Goal: Task Accomplishment & Management: Complete application form

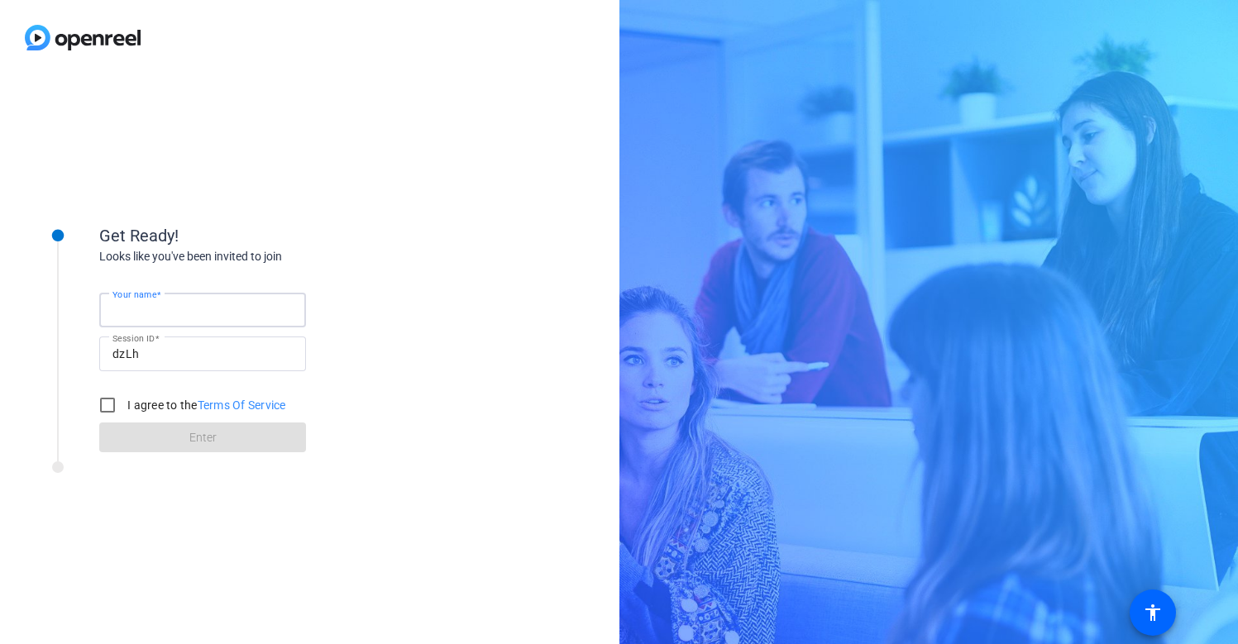
click at [199, 318] on input "Your name" at bounding box center [202, 310] width 180 height 20
type input "[PERSON_NAME]"
click at [110, 400] on input "I agree to the Terms Of Service" at bounding box center [107, 405] width 33 height 33
checkbox input "true"
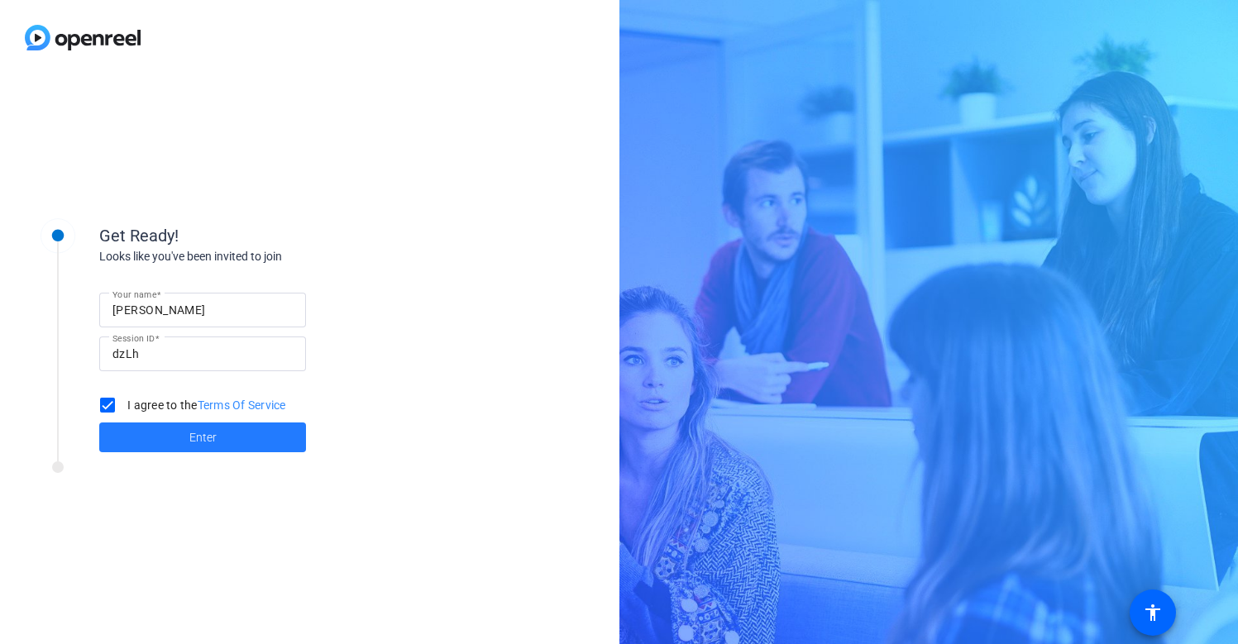
click at [179, 434] on span at bounding box center [202, 438] width 207 height 40
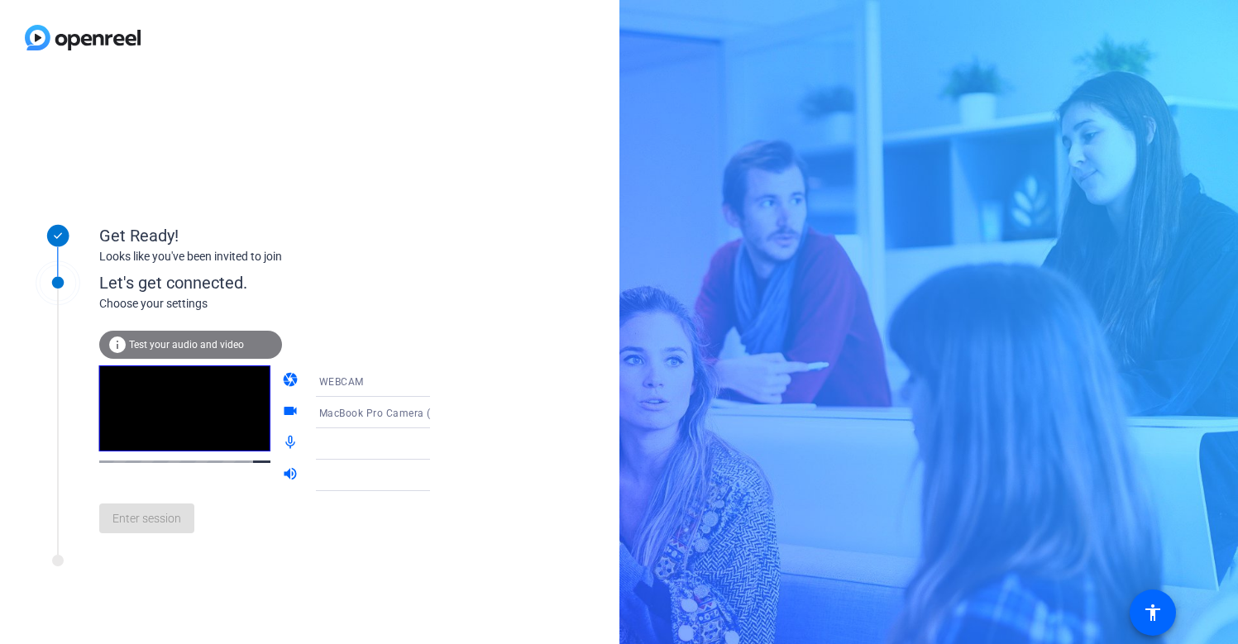
click at [160, 519] on div "Enter session" at bounding box center [281, 518] width 365 height 55
click at [201, 344] on span "Test your audio and video" at bounding box center [186, 345] width 115 height 12
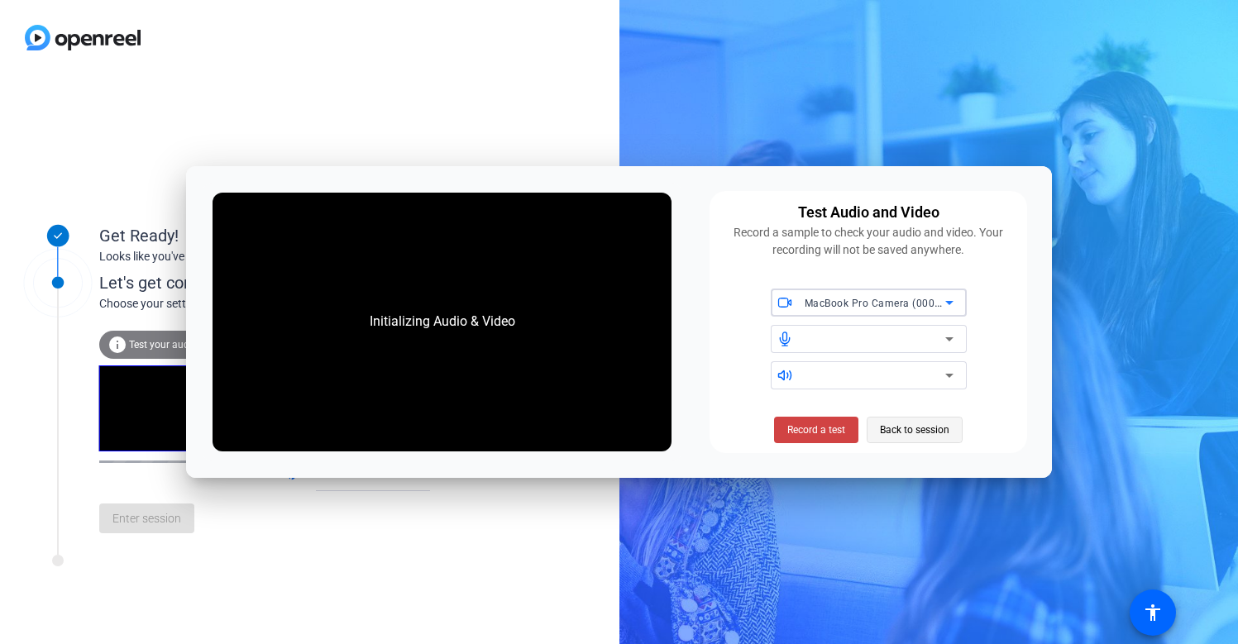
click at [903, 428] on span "Back to session" at bounding box center [914, 429] width 69 height 31
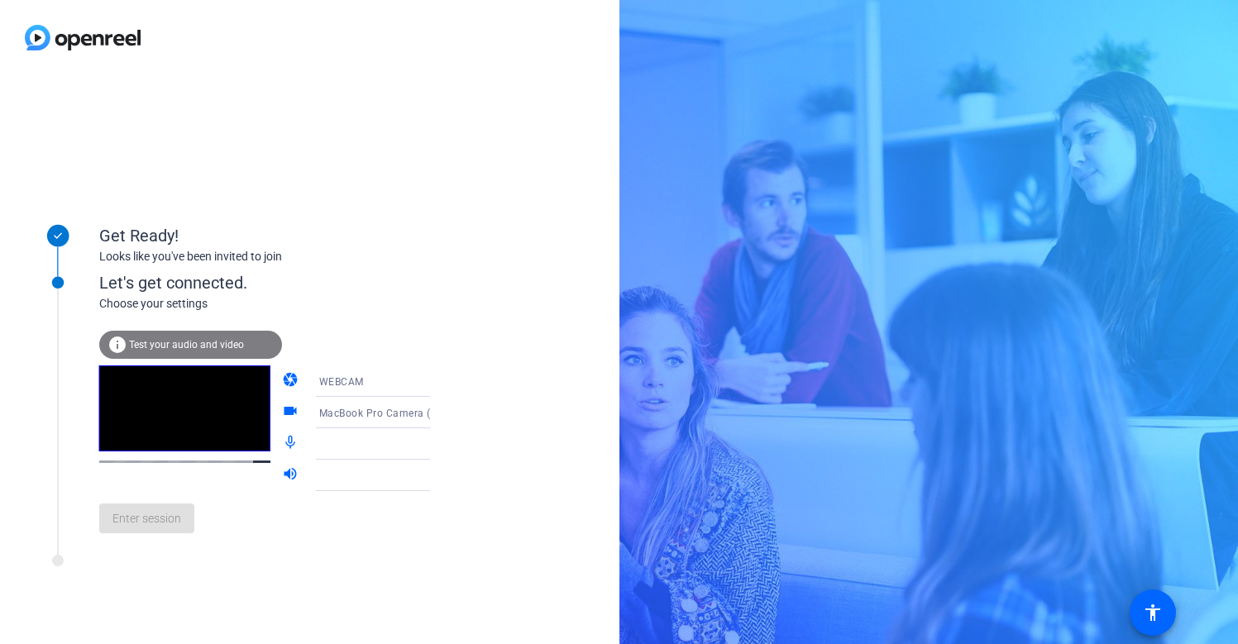
click at [158, 525] on div "Enter session" at bounding box center [281, 518] width 365 height 55
click at [348, 376] on div "WEBCAM" at bounding box center [381, 381] width 124 height 21
click at [329, 444] on span "DESKTOP" at bounding box center [318, 447] width 46 height 20
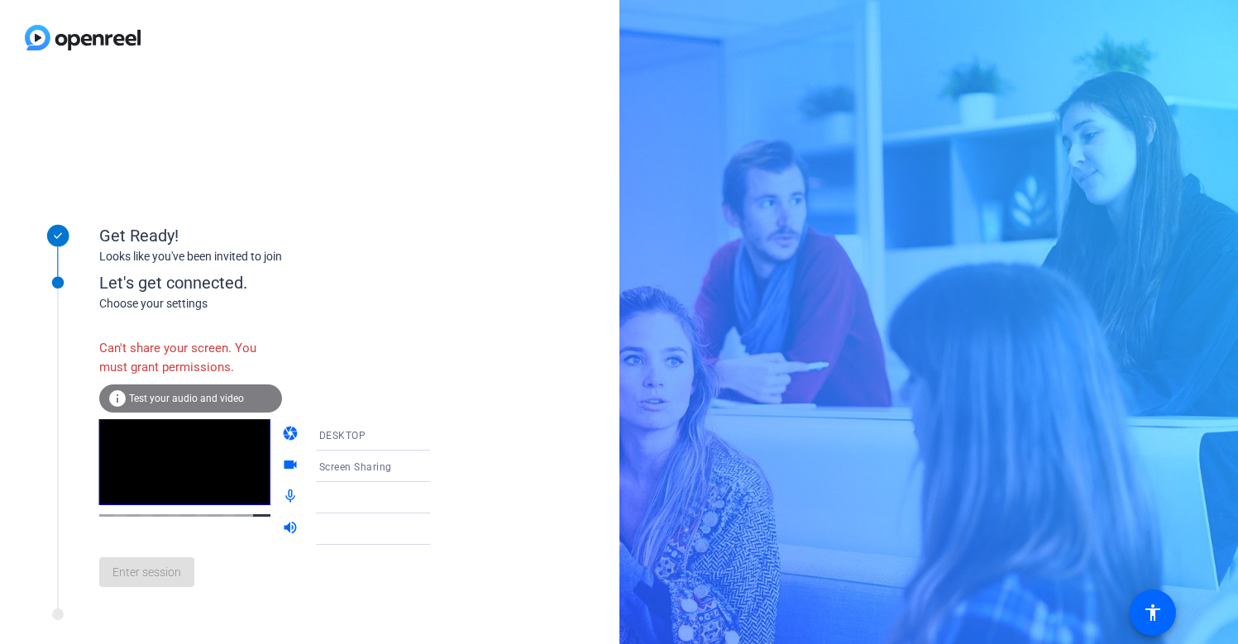
click at [347, 427] on div "DESKTOP" at bounding box center [381, 435] width 124 height 21
click at [331, 467] on span "WEBCAM" at bounding box center [317, 467] width 44 height 20
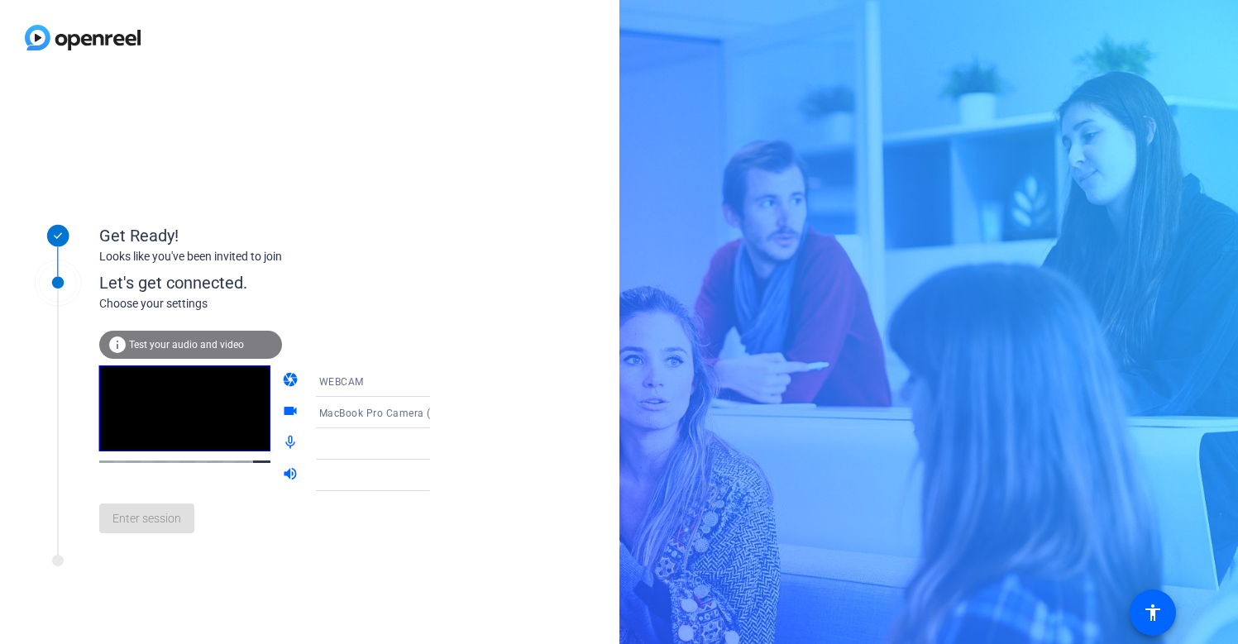
click at [160, 535] on div "Enter session" at bounding box center [281, 518] width 365 height 55
click at [326, 412] on span "MacBook Pro Camera (0000:0001)" at bounding box center [403, 412] width 168 height 13
click at [347, 449] on span "MacBook Pro Camera (0000:0001)" at bounding box center [359, 455] width 128 height 40
click at [352, 443] on div at bounding box center [381, 444] width 124 height 20
click at [357, 480] on div at bounding box center [381, 476] width 124 height 20
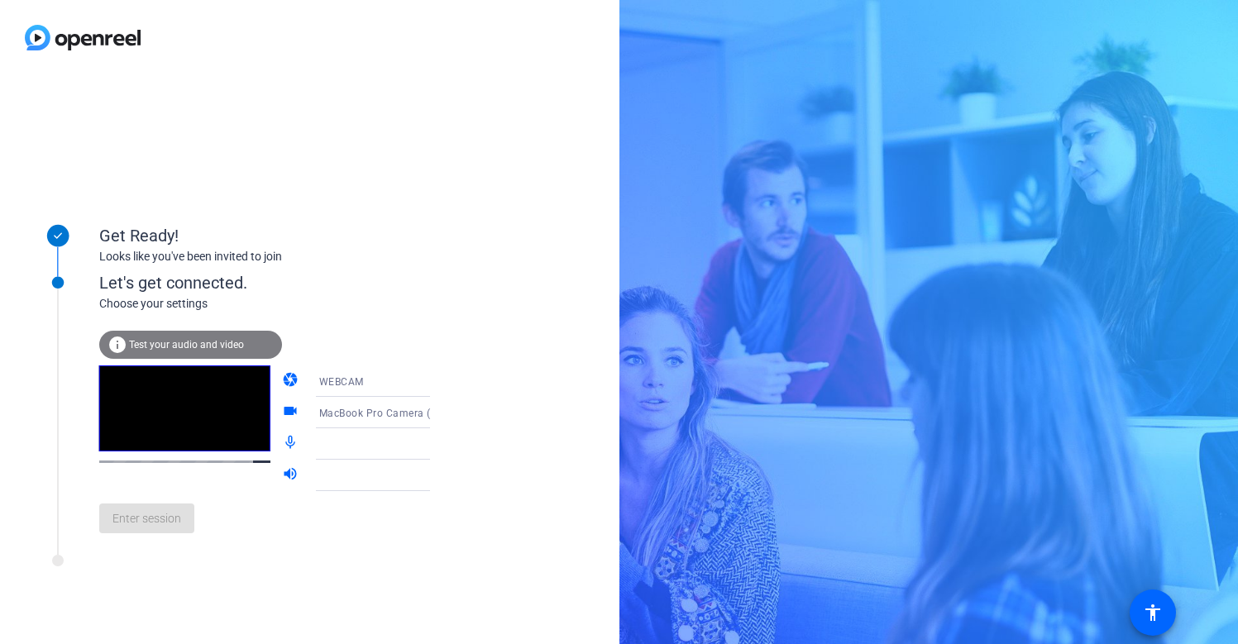
click at [140, 515] on div "Enter session" at bounding box center [281, 518] width 365 height 55
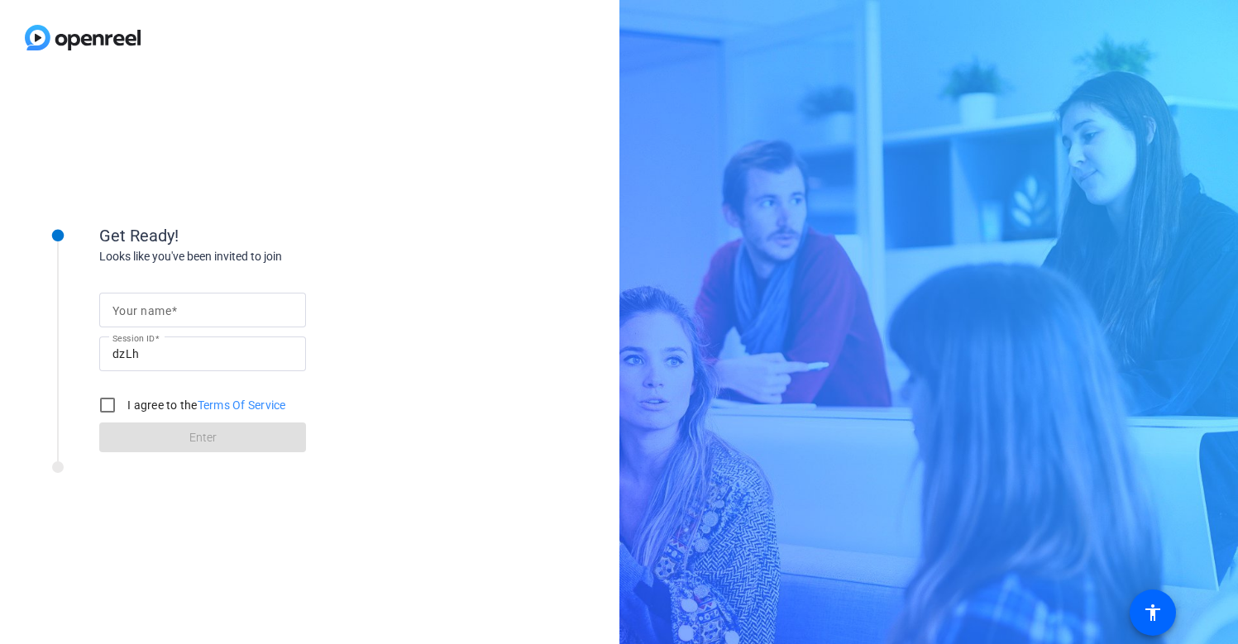
click at [203, 310] on input "Your name" at bounding box center [202, 310] width 180 height 20
type input "[PERSON_NAME]"
click at [115, 405] on input "I agree to the Terms Of Service" at bounding box center [107, 405] width 33 height 33
checkbox input "true"
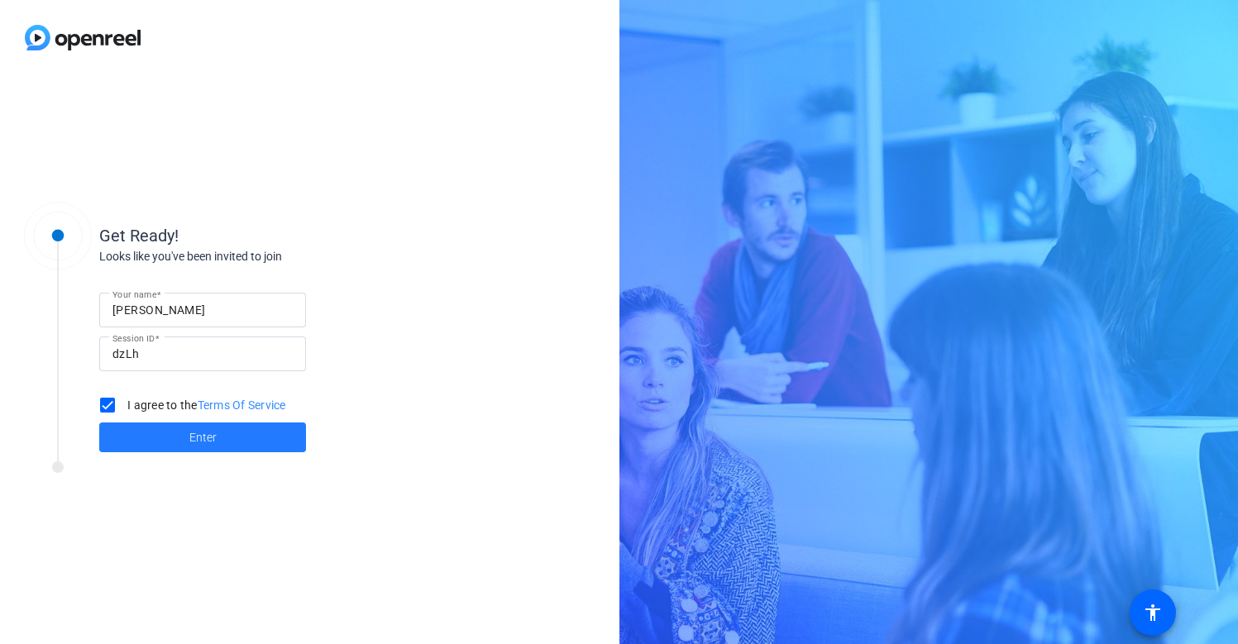
click at [203, 439] on span "Enter" at bounding box center [202, 437] width 27 height 17
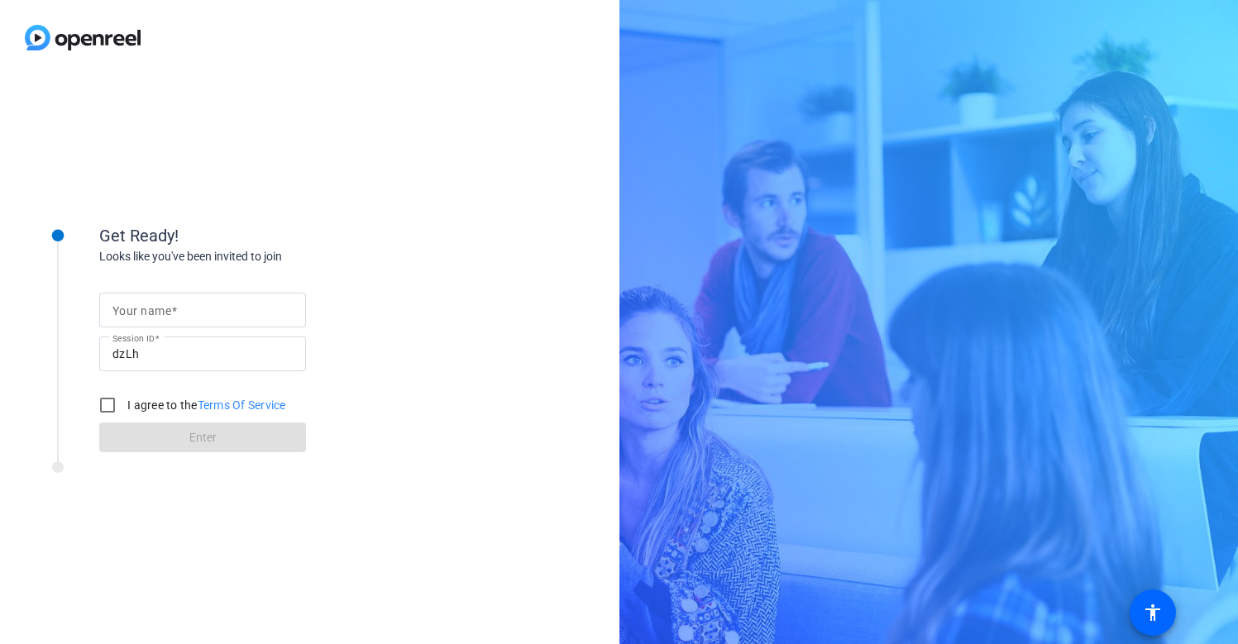
click at [169, 319] on input "Your name" at bounding box center [202, 310] width 180 height 20
type input "[PERSON_NAME]"
click at [141, 402] on label "I agree to the Terms Of Service" at bounding box center [205, 405] width 162 height 17
click at [124, 402] on input "I agree to the Terms Of Service" at bounding box center [107, 405] width 33 height 33
checkbox input "true"
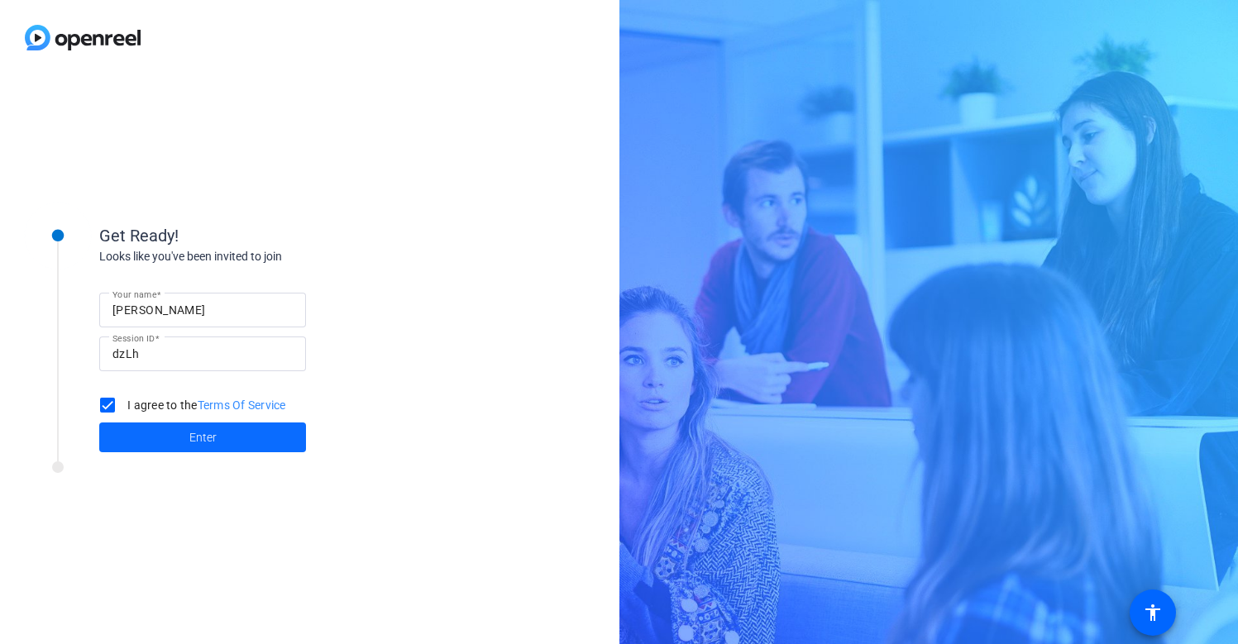
click at [235, 440] on span at bounding box center [202, 438] width 207 height 40
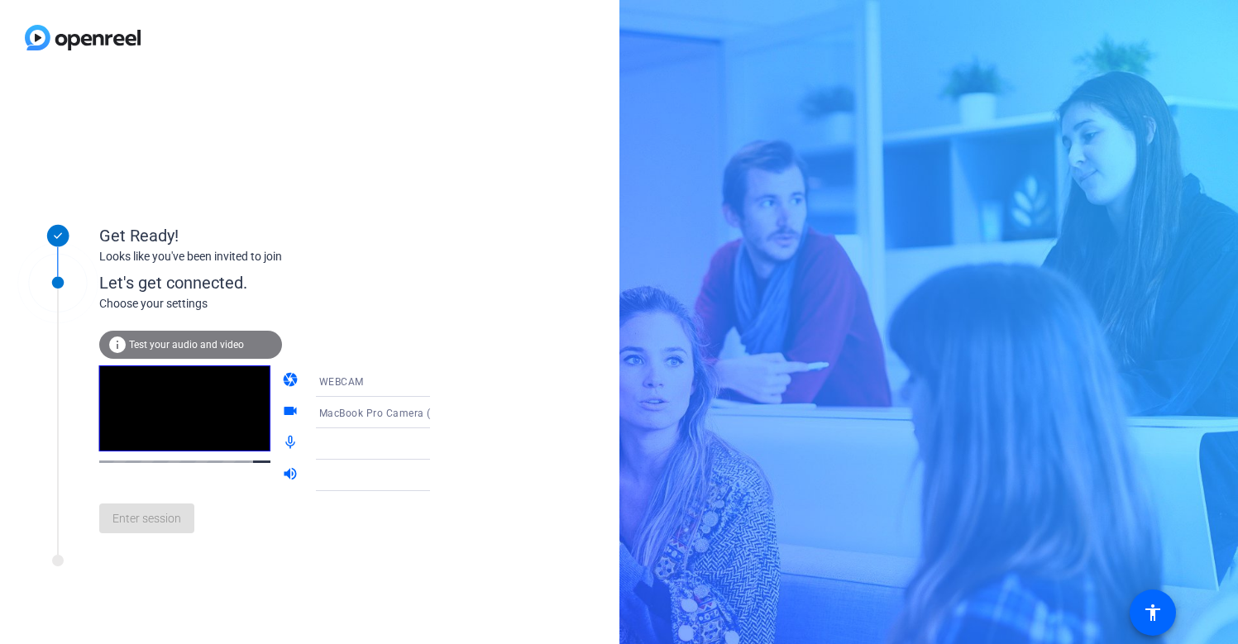
click at [159, 523] on div "Enter session" at bounding box center [281, 518] width 365 height 55
